Goal: Communication & Community: Answer question/provide support

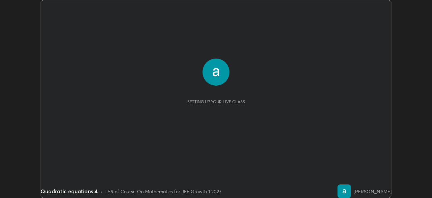
scroll to position [198, 432]
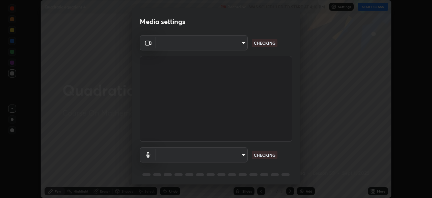
type input "14b787caa3234b54c591ffd1cb0d0a7c9d8495057a62f752d7397f13ea7eb8b5"
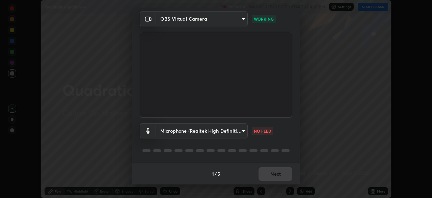
click at [281, 146] on div "Microphone (Realtek High Definition Audio) 7e6a56a3ef393e25599ccf16e7ea1c66194a…" at bounding box center [216, 140] width 153 height 45
click at [240, 133] on body "Erase all Quadratic equations 4 Recording WAS SCHEDULED TO START AT 4:10 PM Set…" at bounding box center [216, 99] width 432 height 198
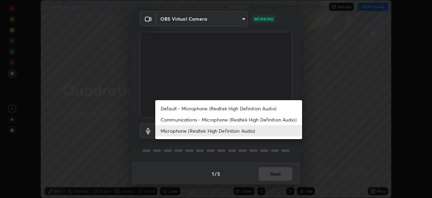
click at [176, 119] on li "Communications - Microphone (Realtek High Definition Audio)" at bounding box center [228, 119] width 147 height 11
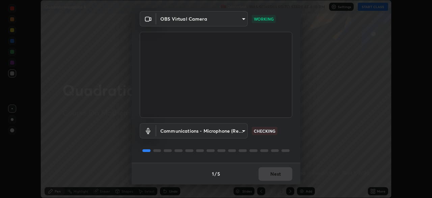
click at [243, 130] on body "Erase all Quadratic equations 4 Recording WAS SCHEDULED TO START AT 4:10 PM Set…" at bounding box center [216, 99] width 432 height 198
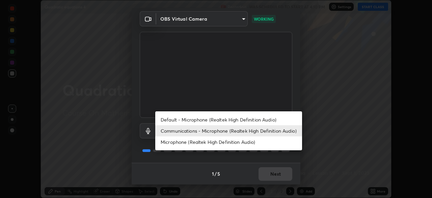
click at [191, 119] on li "Default - Microphone (Realtek High Definition Audio)" at bounding box center [228, 119] width 147 height 11
type input "default"
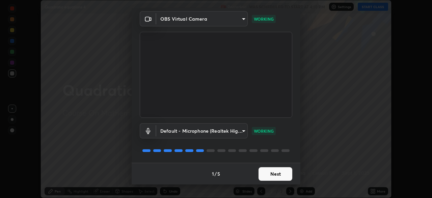
click at [273, 172] on button "Next" at bounding box center [276, 174] width 34 height 14
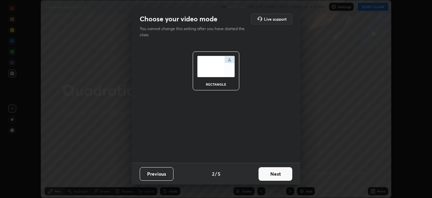
scroll to position [0, 0]
click at [272, 175] on button "Next" at bounding box center [276, 174] width 34 height 14
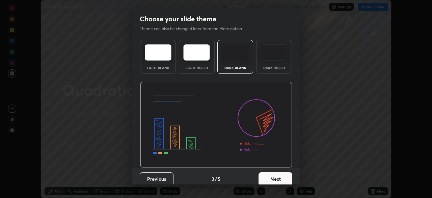
click at [271, 176] on button "Next" at bounding box center [276, 179] width 34 height 14
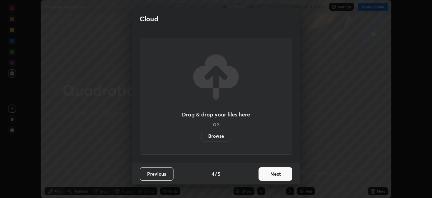
click at [272, 175] on button "Next" at bounding box center [276, 174] width 34 height 14
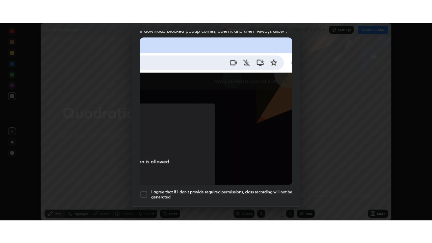
scroll to position [162, 0]
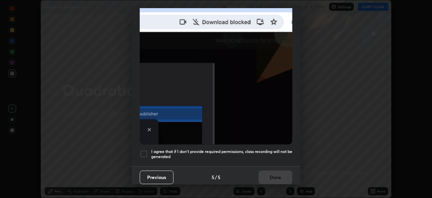
click at [144, 151] on div at bounding box center [144, 154] width 8 height 8
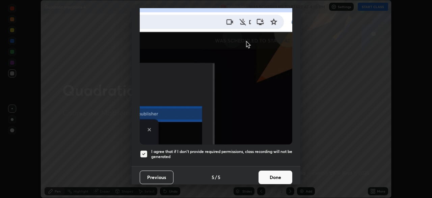
click at [268, 172] on button "Done" at bounding box center [276, 177] width 34 height 14
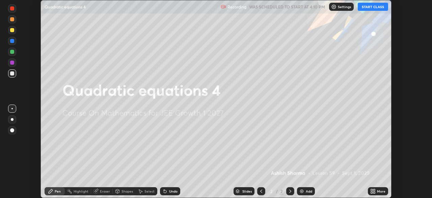
click at [371, 6] on button "START CLASS" at bounding box center [373, 7] width 30 height 8
click at [378, 193] on div "More" at bounding box center [378, 191] width 20 height 8
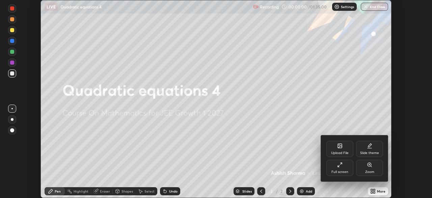
click at [342, 170] on div "Full screen" at bounding box center [340, 171] width 17 height 3
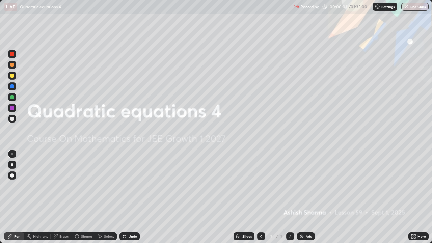
scroll to position [243, 432]
click at [305, 197] on div "Add" at bounding box center [306, 236] width 18 height 8
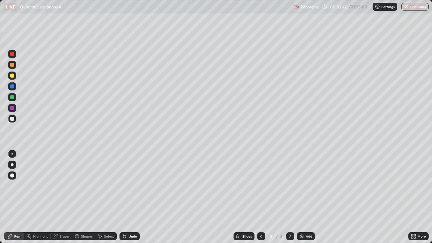
click at [131, 197] on div "Undo" at bounding box center [133, 236] width 8 height 3
click at [307, 197] on div "Add" at bounding box center [309, 236] width 6 height 3
click at [260, 197] on icon at bounding box center [261, 236] width 5 height 5
click at [290, 197] on icon at bounding box center [290, 236] width 5 height 5
click at [260, 197] on icon at bounding box center [261, 236] width 2 height 3
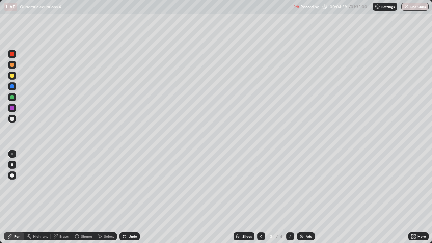
click at [288, 197] on icon at bounding box center [290, 236] width 5 height 5
click at [260, 197] on icon at bounding box center [261, 236] width 5 height 5
click at [11, 97] on div at bounding box center [12, 97] width 4 height 4
click at [289, 197] on icon at bounding box center [290, 236] width 5 height 5
click at [307, 197] on div "Add" at bounding box center [309, 236] width 6 height 3
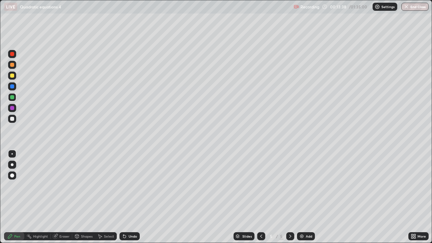
click at [12, 121] on div at bounding box center [12, 119] width 4 height 4
click at [130, 197] on div "Undo" at bounding box center [133, 236] width 8 height 3
click at [66, 197] on div "Eraser" at bounding box center [64, 236] width 10 height 3
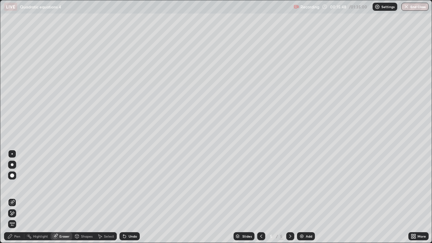
click at [20, 197] on div "Pen" at bounding box center [17, 236] width 6 height 3
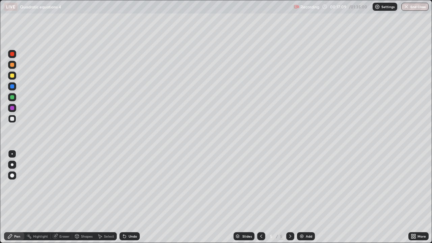
click at [12, 96] on div at bounding box center [12, 97] width 4 height 4
click at [9, 120] on div at bounding box center [12, 119] width 8 height 8
click at [65, 197] on div "Eraser" at bounding box center [64, 236] width 10 height 3
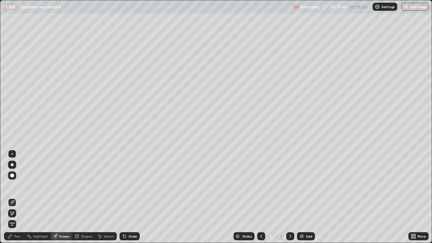
click at [16, 197] on div "Pen" at bounding box center [17, 236] width 6 height 3
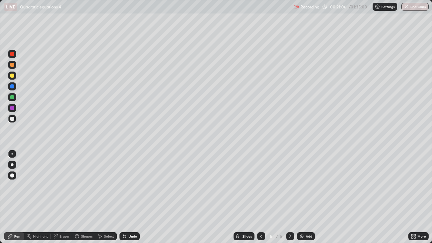
click at [13, 98] on div at bounding box center [12, 97] width 4 height 4
click at [130, 197] on div "Undo" at bounding box center [133, 236] width 8 height 3
click at [62, 197] on div "Eraser" at bounding box center [62, 236] width 22 height 8
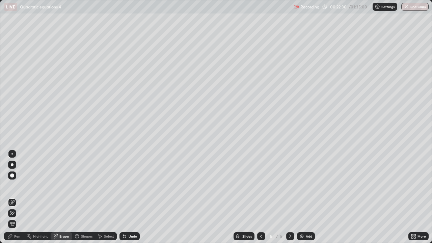
click at [17, 197] on div "Pen" at bounding box center [17, 236] width 6 height 3
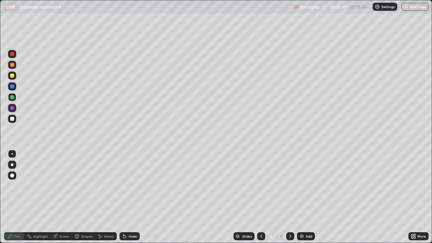
click at [306, 197] on div "Add" at bounding box center [309, 236] width 6 height 3
click at [131, 197] on div "Undo" at bounding box center [133, 236] width 8 height 3
click at [65, 197] on div "Eraser" at bounding box center [64, 236] width 10 height 3
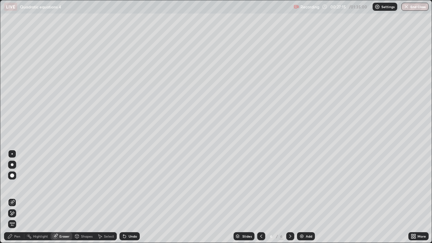
click at [17, 197] on div "Pen" at bounding box center [14, 236] width 20 height 8
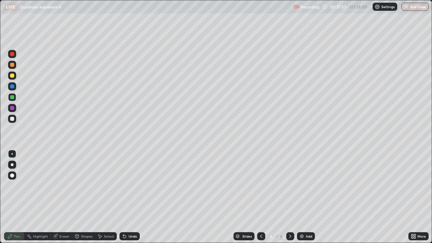
click at [12, 121] on div at bounding box center [12, 119] width 8 height 8
click at [306, 197] on div "Add" at bounding box center [309, 236] width 6 height 3
click at [262, 197] on icon at bounding box center [261, 236] width 5 height 5
click at [291, 197] on icon at bounding box center [290, 236] width 5 height 5
click at [261, 197] on icon at bounding box center [261, 236] width 5 height 5
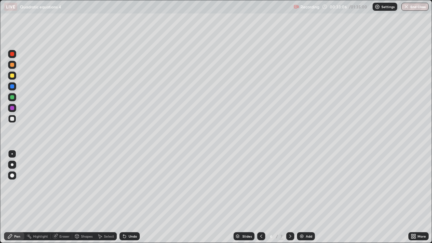
click at [289, 197] on icon at bounding box center [290, 236] width 5 height 5
click at [262, 197] on icon at bounding box center [261, 236] width 5 height 5
click at [289, 197] on icon at bounding box center [290, 236] width 5 height 5
click at [259, 197] on icon at bounding box center [261, 236] width 5 height 5
click at [288, 197] on icon at bounding box center [290, 236] width 5 height 5
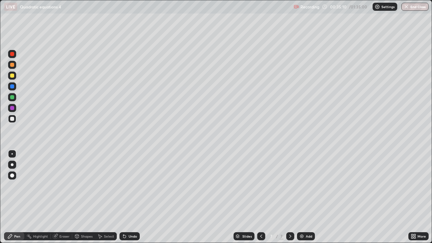
click at [307, 197] on div "Add" at bounding box center [309, 236] width 6 height 3
click at [304, 197] on div "Add" at bounding box center [306, 236] width 18 height 8
click at [260, 197] on icon at bounding box center [261, 236] width 5 height 5
click at [290, 197] on icon at bounding box center [290, 236] width 5 height 5
click at [64, 197] on div "Eraser" at bounding box center [62, 236] width 22 height 8
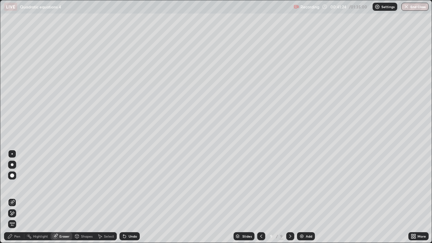
click at [17, 197] on div "Pen" at bounding box center [17, 236] width 6 height 3
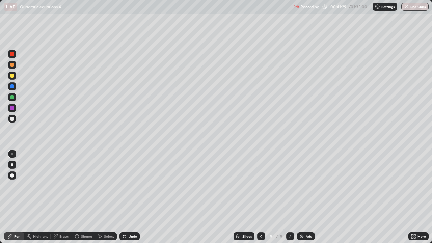
click at [12, 96] on div at bounding box center [12, 97] width 4 height 4
click at [12, 120] on div at bounding box center [12, 119] width 4 height 4
click at [66, 197] on div "Eraser" at bounding box center [64, 236] width 10 height 3
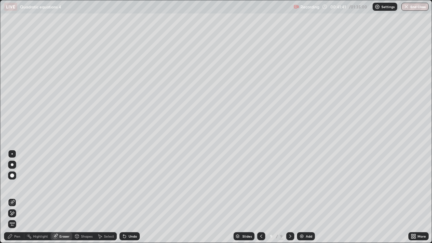
click at [17, 197] on div "Pen" at bounding box center [14, 236] width 20 height 8
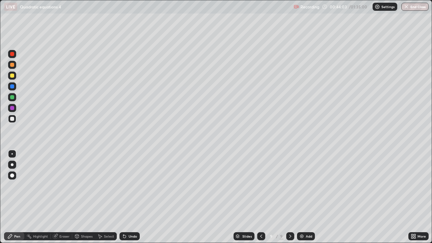
click at [130, 197] on div "Undo" at bounding box center [130, 236] width 20 height 8
click at [134, 197] on div "Undo" at bounding box center [130, 236] width 20 height 8
click at [132, 197] on div "Undo" at bounding box center [133, 236] width 8 height 3
click at [12, 97] on div at bounding box center [12, 97] width 4 height 4
click at [13, 77] on div at bounding box center [12, 76] width 4 height 4
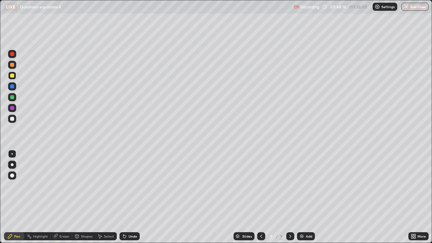
click at [306, 197] on div "Add" at bounding box center [309, 236] width 6 height 3
click at [131, 197] on div "Undo" at bounding box center [133, 236] width 8 height 3
click at [13, 96] on div at bounding box center [12, 97] width 4 height 4
click at [14, 121] on div at bounding box center [12, 119] width 8 height 8
click at [12, 118] on div at bounding box center [12, 119] width 4 height 4
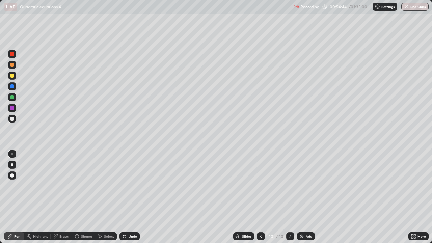
click at [306, 197] on div "Add" at bounding box center [309, 236] width 6 height 3
click at [257, 197] on div at bounding box center [261, 236] width 8 height 8
click at [289, 197] on icon at bounding box center [290, 236] width 5 height 5
click at [130, 197] on div "Undo" at bounding box center [130, 236] width 20 height 8
click at [131, 197] on div "Undo" at bounding box center [128, 237] width 23 height 14
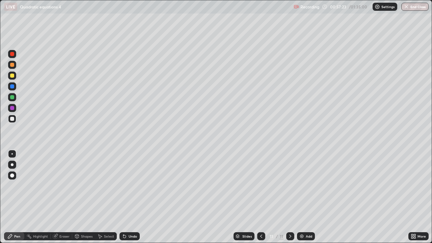
click at [305, 197] on div "Add" at bounding box center [306, 236] width 18 height 8
click at [131, 197] on div "Undo" at bounding box center [133, 236] width 8 height 3
click at [128, 197] on div "Undo" at bounding box center [130, 236] width 20 height 8
click at [130, 197] on div "Undo" at bounding box center [130, 236] width 20 height 8
click at [131, 197] on div "Undo" at bounding box center [133, 236] width 8 height 3
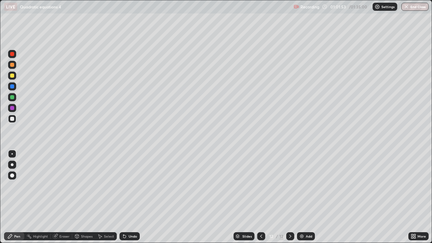
click at [260, 197] on div at bounding box center [261, 236] width 8 height 8
click at [259, 197] on icon at bounding box center [261, 236] width 5 height 5
click at [290, 197] on div at bounding box center [290, 236] width 8 height 8
click at [289, 197] on icon at bounding box center [290, 236] width 5 height 5
click at [129, 197] on div "Undo" at bounding box center [130, 236] width 20 height 8
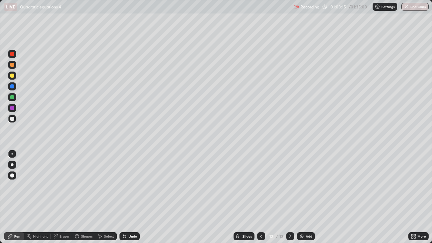
click at [12, 98] on div at bounding box center [12, 97] width 4 height 4
click at [63, 197] on div "Eraser" at bounding box center [64, 236] width 10 height 3
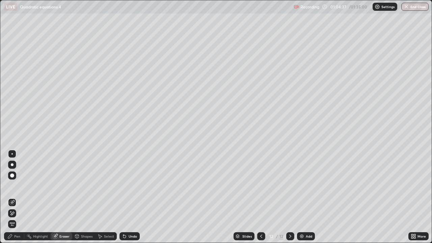
click at [19, 197] on div "Pen" at bounding box center [17, 236] width 6 height 3
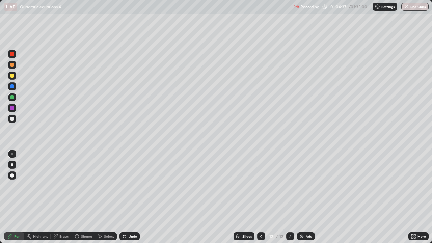
click at [13, 118] on div at bounding box center [12, 119] width 4 height 4
click at [305, 197] on div "Add" at bounding box center [306, 236] width 18 height 8
click at [12, 100] on div at bounding box center [12, 97] width 8 height 8
click at [129, 197] on div "Undo" at bounding box center [133, 236] width 8 height 3
click at [128, 197] on div "Undo" at bounding box center [130, 236] width 20 height 8
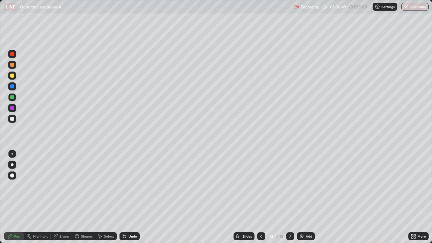
click at [129, 197] on div "Undo" at bounding box center [133, 236] width 8 height 3
click at [133, 197] on div "Undo" at bounding box center [133, 236] width 8 height 3
click at [131, 197] on div "Undo" at bounding box center [130, 236] width 20 height 8
click at [131, 197] on div "Undo" at bounding box center [133, 236] width 8 height 3
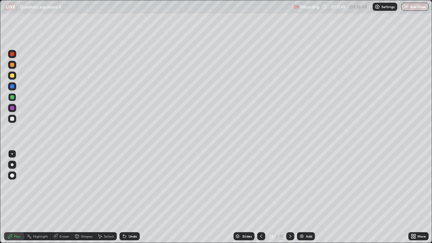
click at [306, 197] on div "Add" at bounding box center [309, 236] width 6 height 3
click at [14, 76] on div at bounding box center [12, 76] width 4 height 4
click at [62, 197] on div "Eraser" at bounding box center [64, 236] width 10 height 3
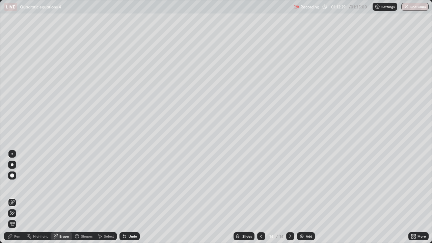
click at [17, 197] on div "Pen" at bounding box center [17, 236] width 6 height 3
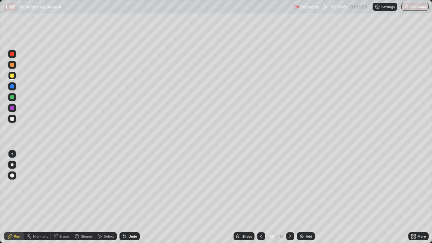
click at [11, 98] on div at bounding box center [12, 97] width 4 height 4
click at [309, 197] on div "Add" at bounding box center [309, 236] width 6 height 3
click at [11, 119] on div at bounding box center [12, 119] width 4 height 4
click at [12, 96] on div at bounding box center [12, 97] width 4 height 4
click at [12, 120] on div at bounding box center [12, 119] width 4 height 4
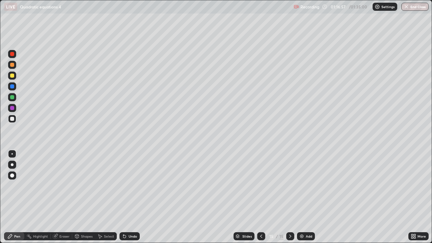
click at [65, 197] on div "Eraser" at bounding box center [64, 236] width 10 height 3
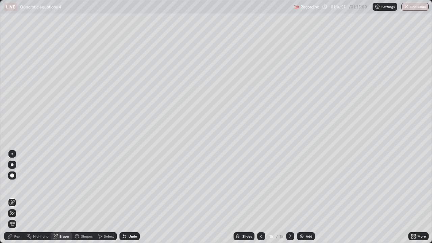
click at [65, 197] on div "Eraser" at bounding box center [64, 236] width 10 height 3
click at [64, 197] on div "Eraser" at bounding box center [64, 236] width 10 height 3
click at [19, 197] on div "Pen" at bounding box center [17, 236] width 6 height 3
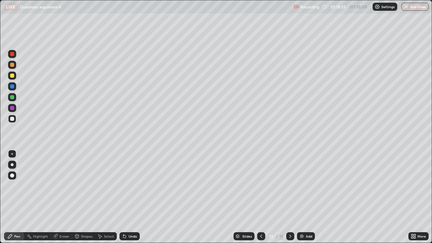
click at [304, 197] on div "Add" at bounding box center [306, 236] width 18 height 8
click at [412, 9] on button "End Class" at bounding box center [415, 7] width 27 height 8
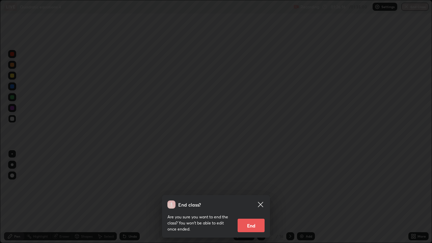
click at [255, 197] on button "End" at bounding box center [251, 226] width 27 height 14
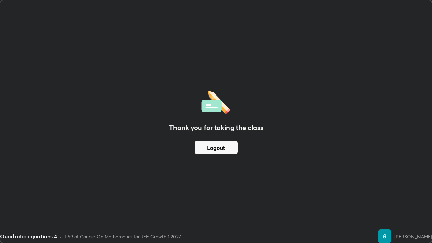
click at [227, 149] on button "Logout" at bounding box center [216, 148] width 43 height 14
click at [226, 149] on button "Logout" at bounding box center [216, 148] width 43 height 14
click at [229, 146] on button "Logout" at bounding box center [216, 148] width 43 height 14
